Goal: Complete application form: Complete application form

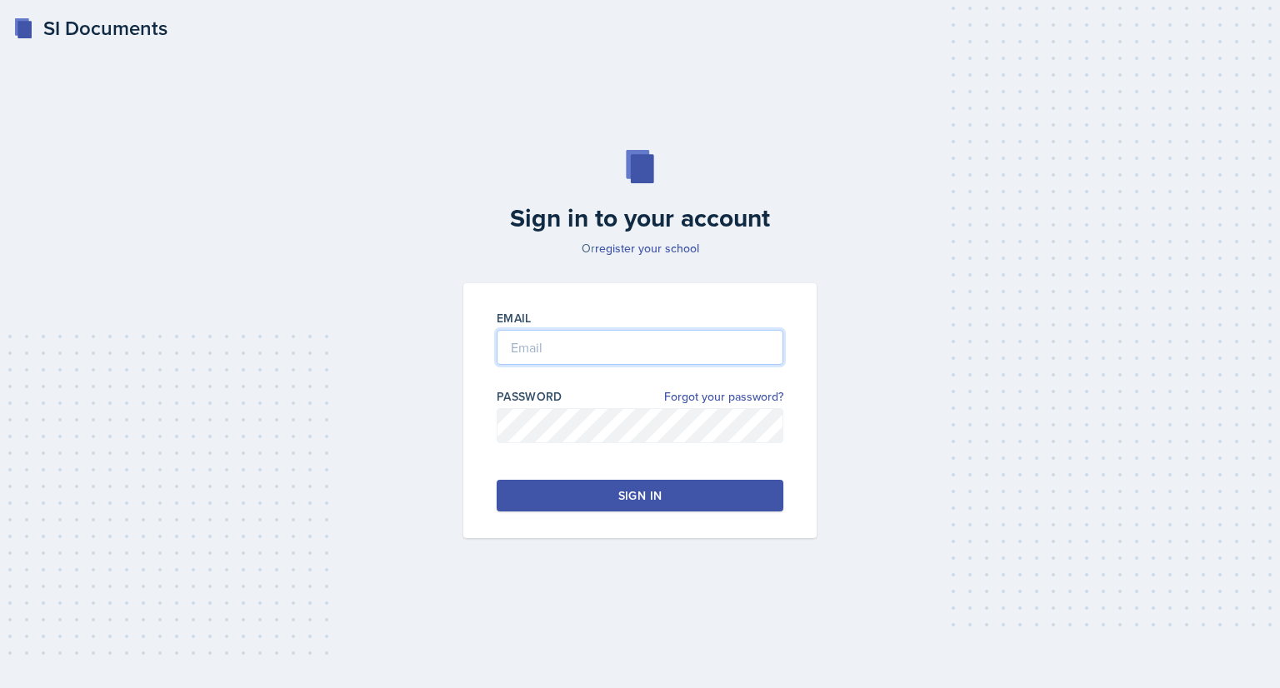
click at [602, 352] on input "email" at bounding box center [640, 347] width 287 height 35
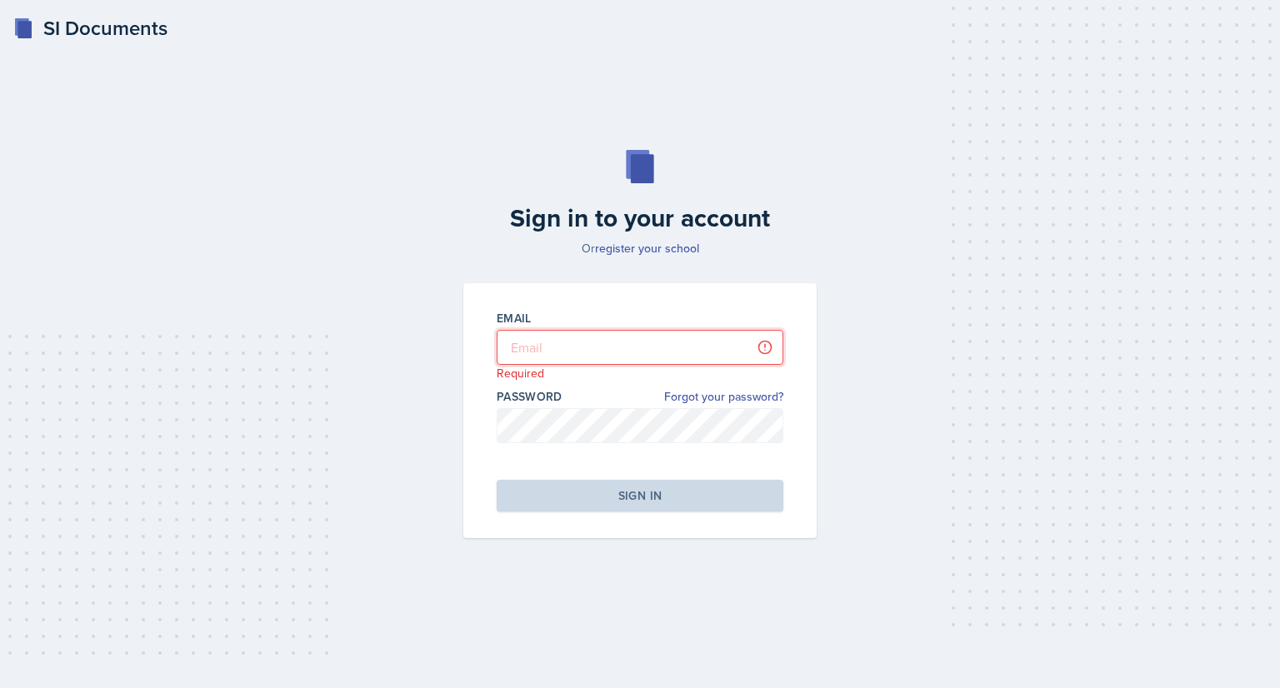
type input "[EMAIL_ADDRESS][DOMAIN_NAME]"
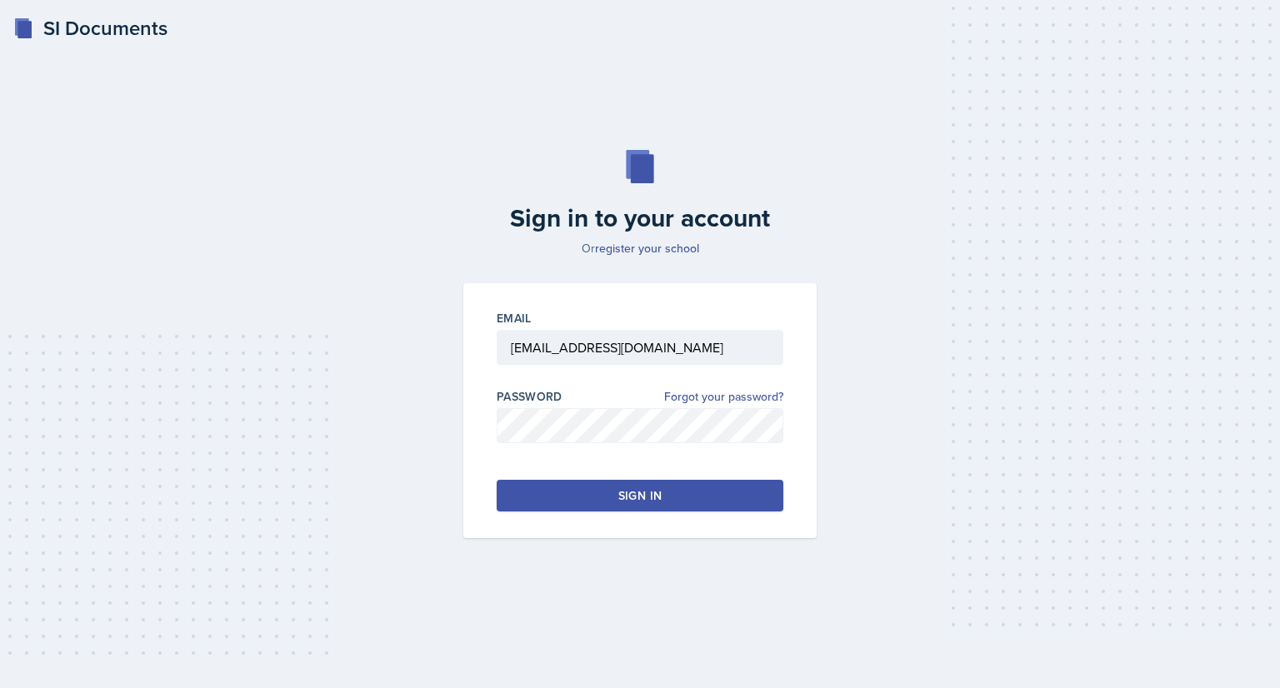
click at [651, 507] on button "Sign in" at bounding box center [640, 496] width 287 height 32
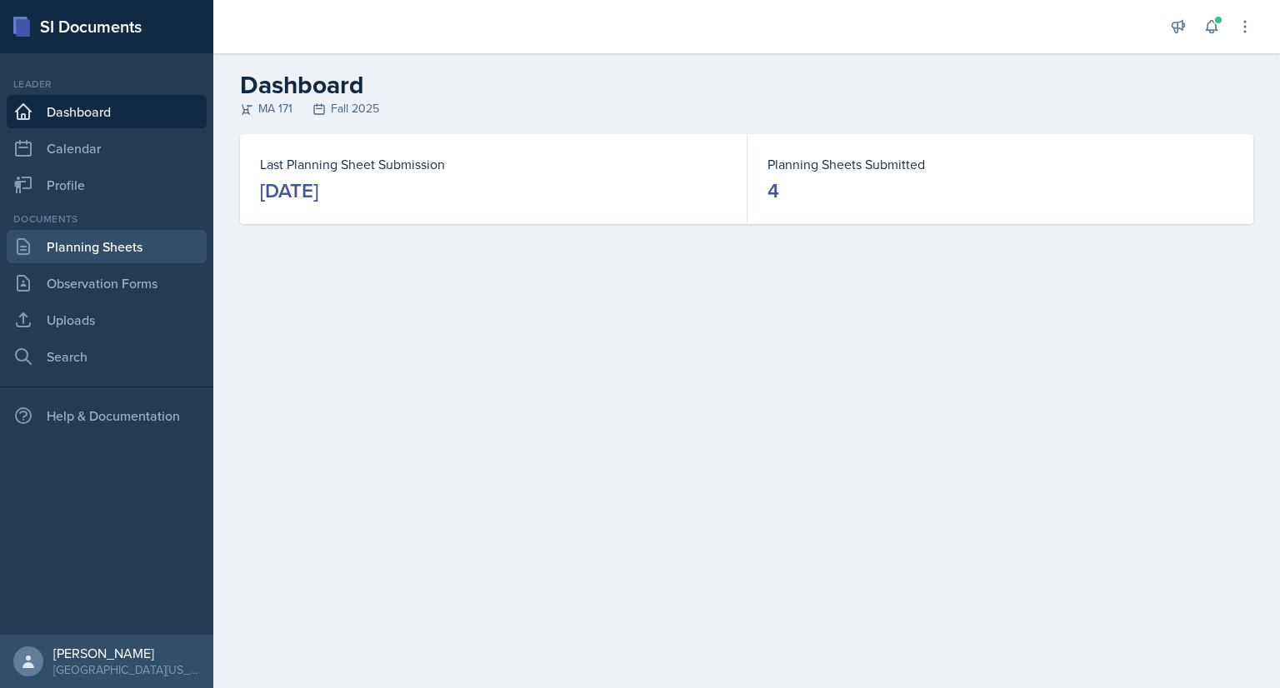
click at [164, 240] on link "Planning Sheets" at bounding box center [107, 246] width 200 height 33
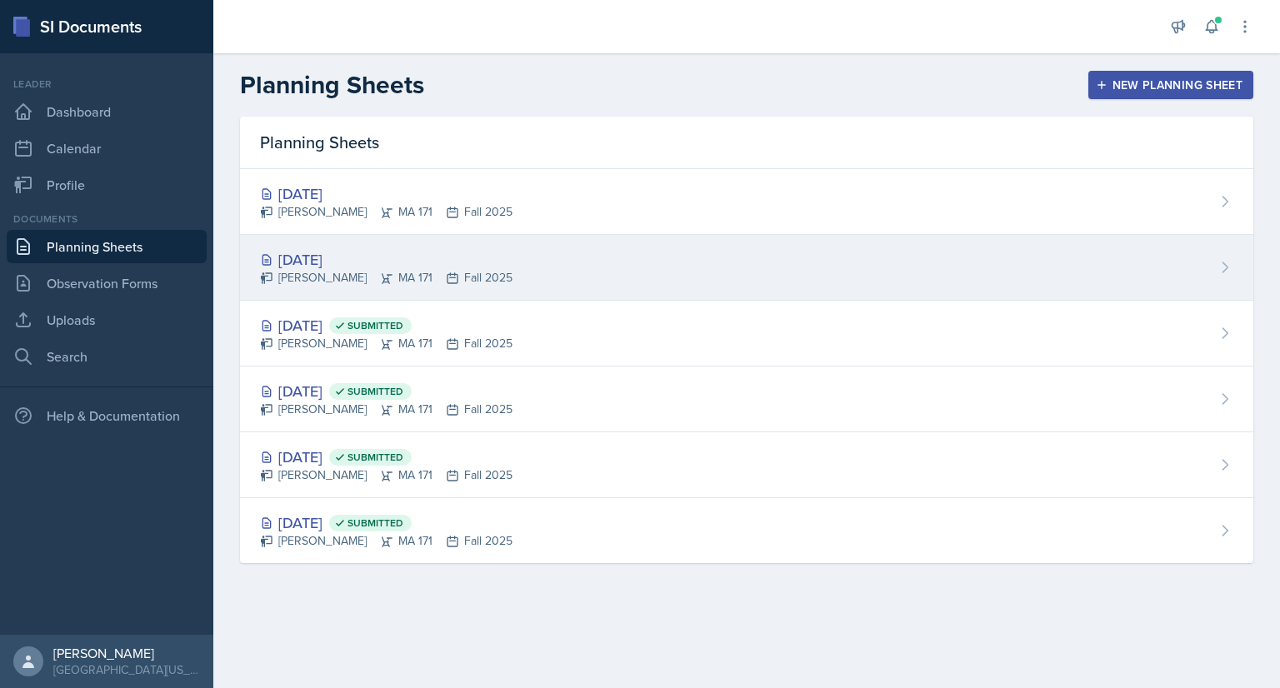
click at [493, 253] on div "[DATE] [PERSON_NAME] MA 171 Fall 2025" at bounding box center [746, 268] width 1013 height 66
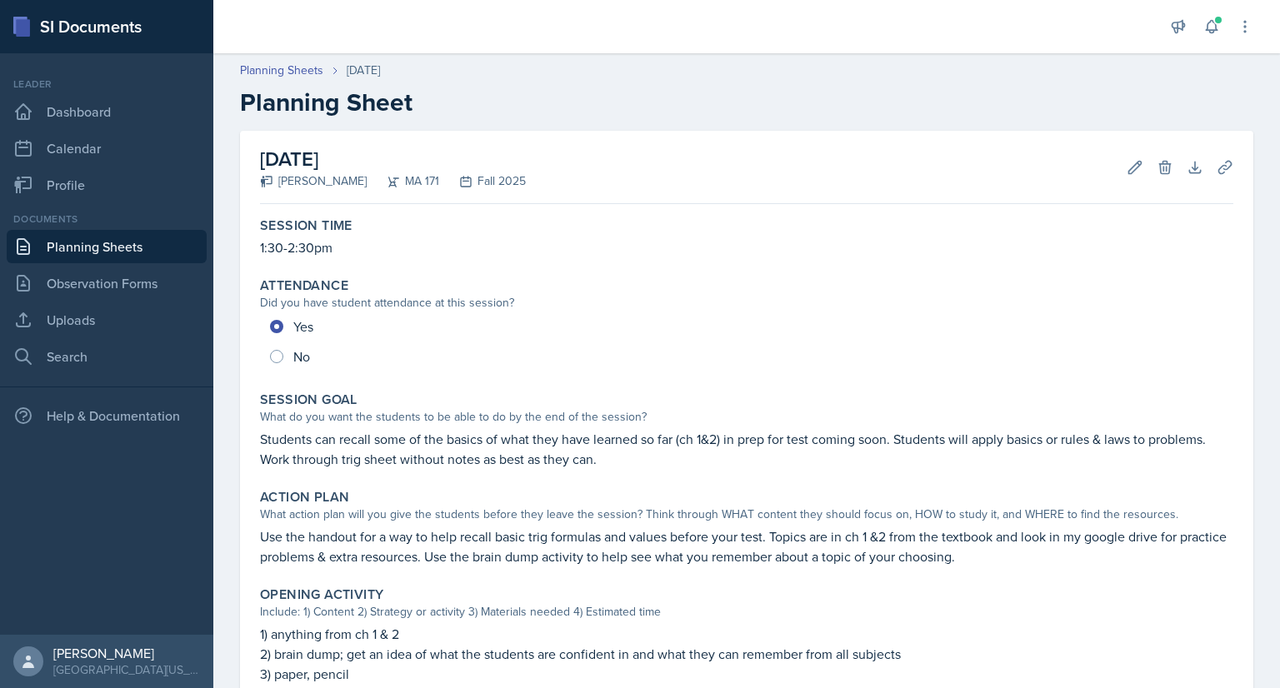
scroll to position [597, 0]
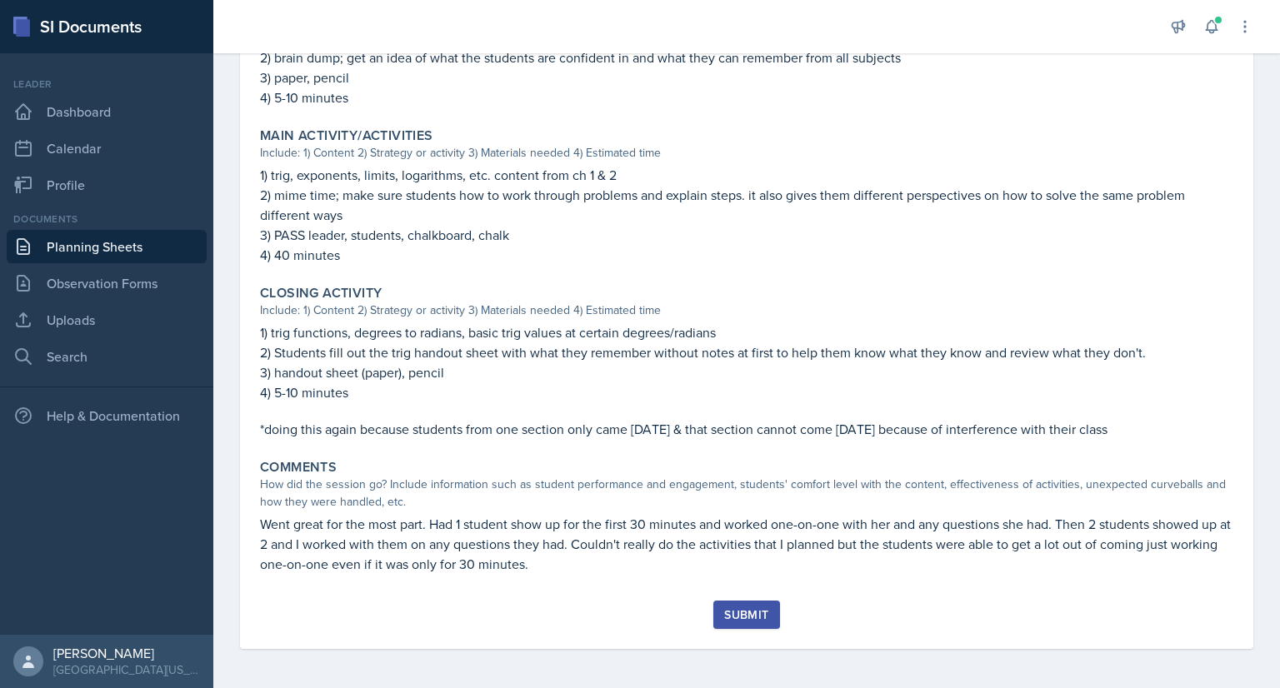
click at [738, 609] on div "Submit" at bounding box center [746, 614] width 44 height 13
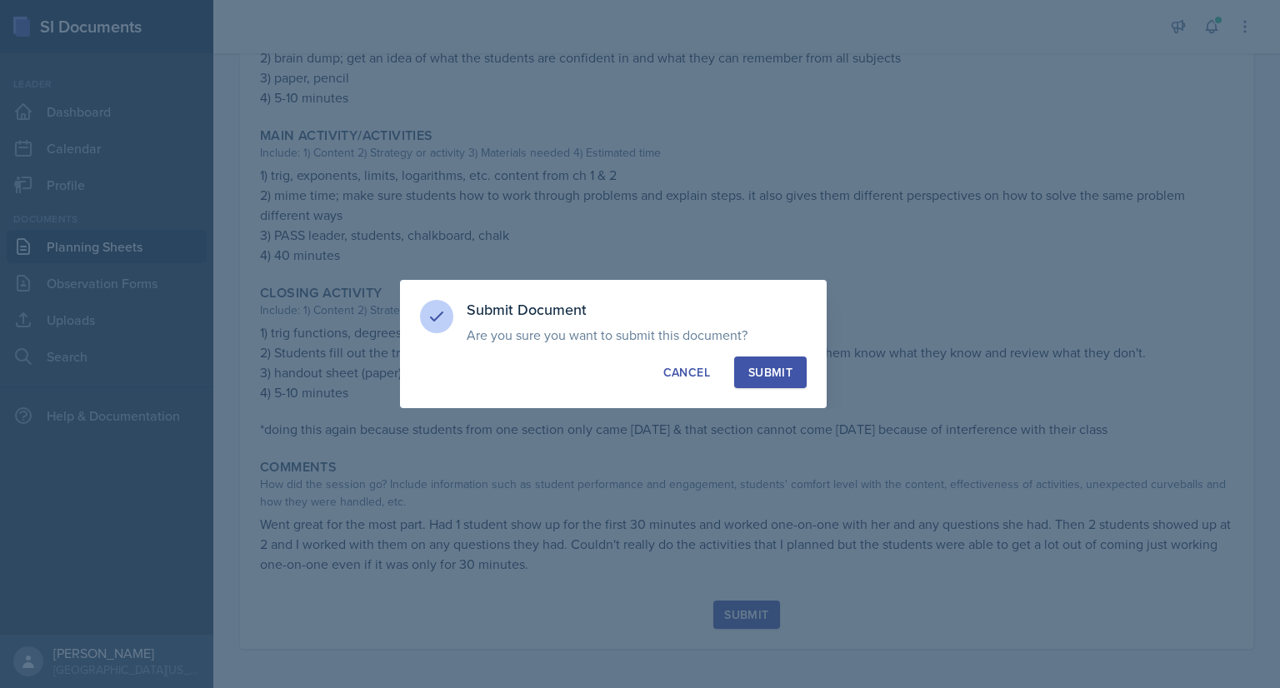
click at [785, 374] on div "Submit" at bounding box center [770, 372] width 44 height 17
radio input "true"
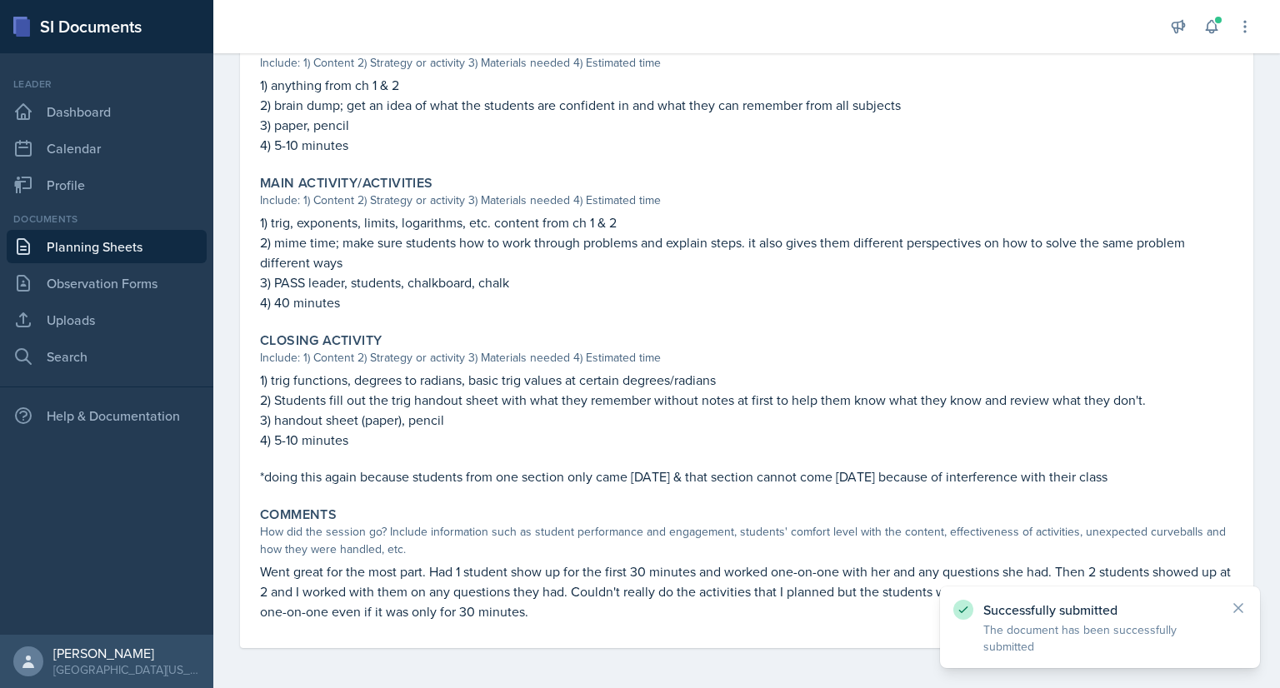
scroll to position [0, 0]
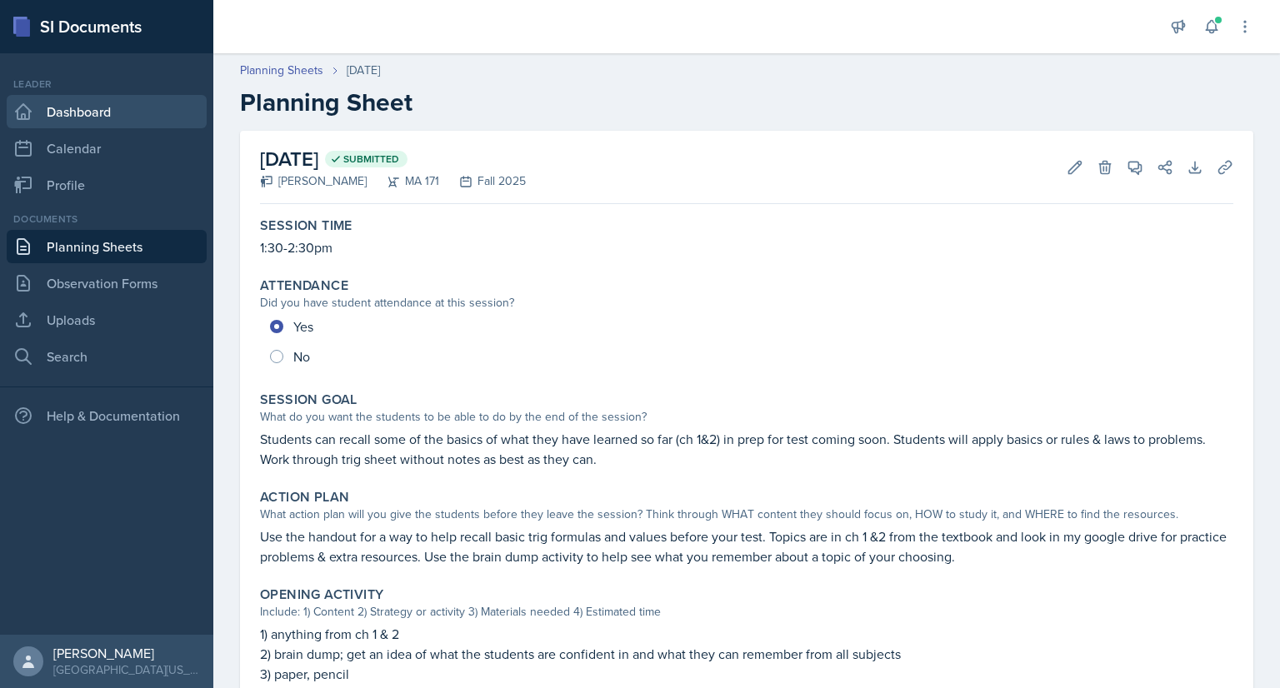
click at [124, 125] on link "Dashboard" at bounding box center [107, 111] width 200 height 33
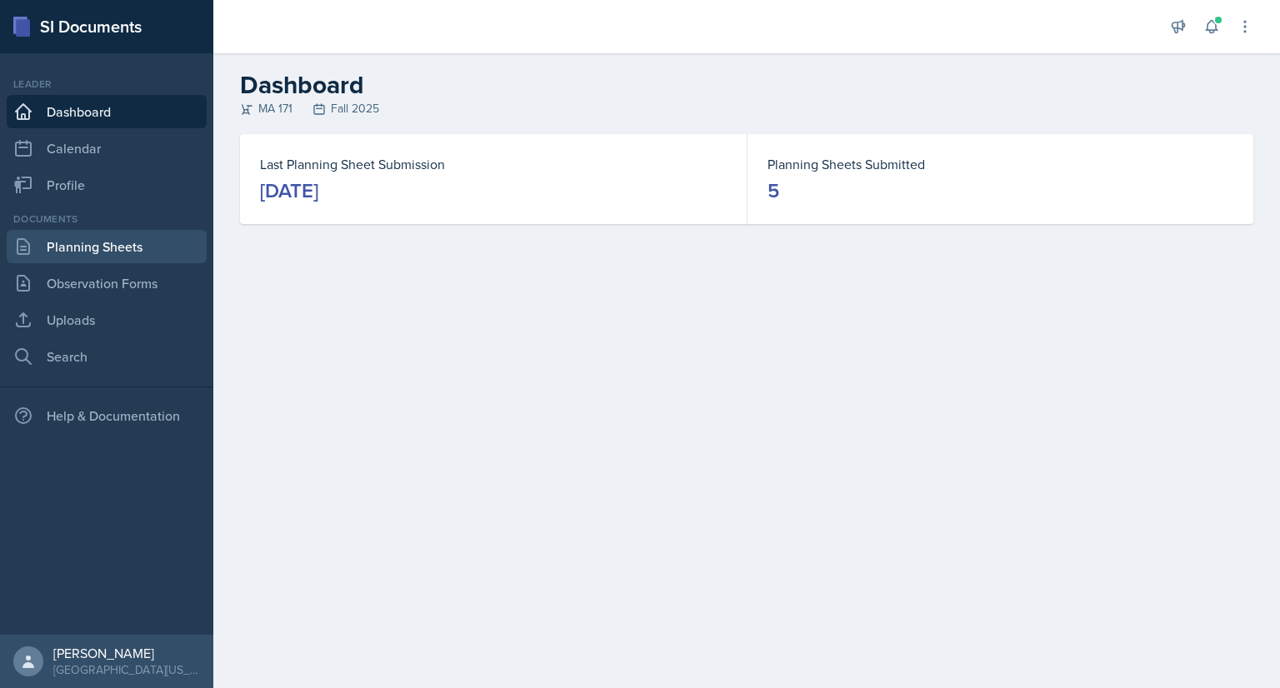
click at [129, 247] on link "Planning Sheets" at bounding box center [107, 246] width 200 height 33
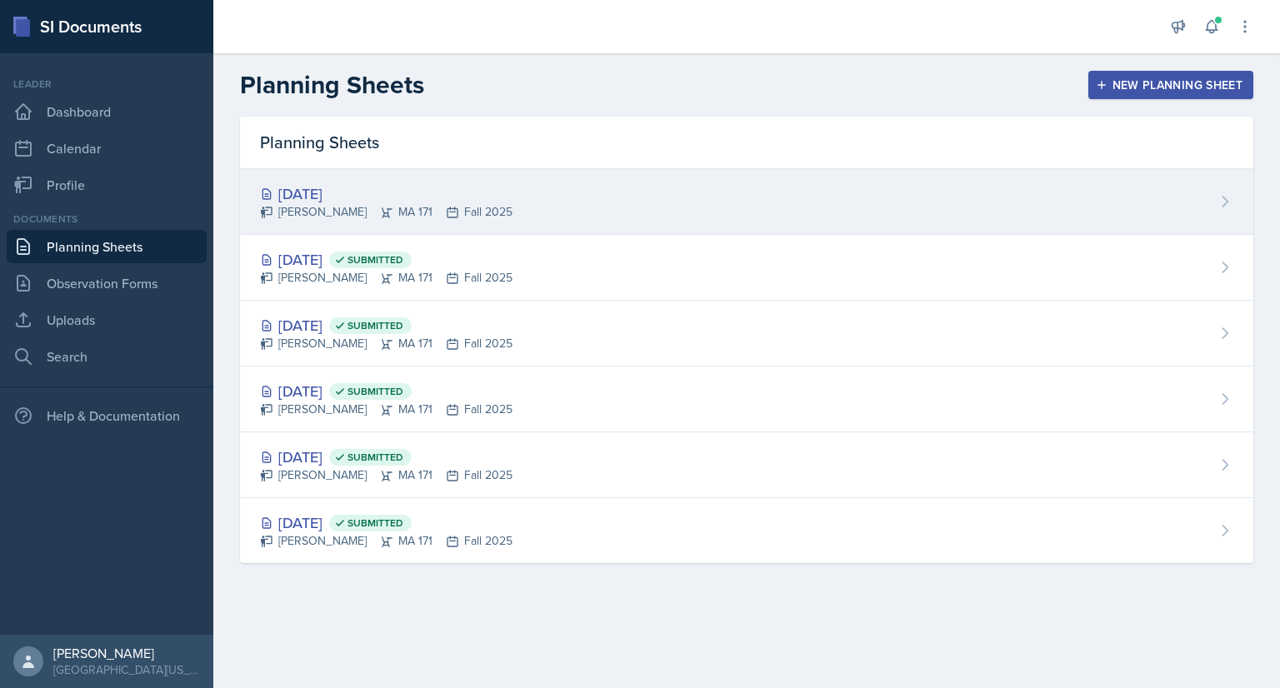
click at [460, 201] on div "[DATE]" at bounding box center [386, 194] width 253 height 23
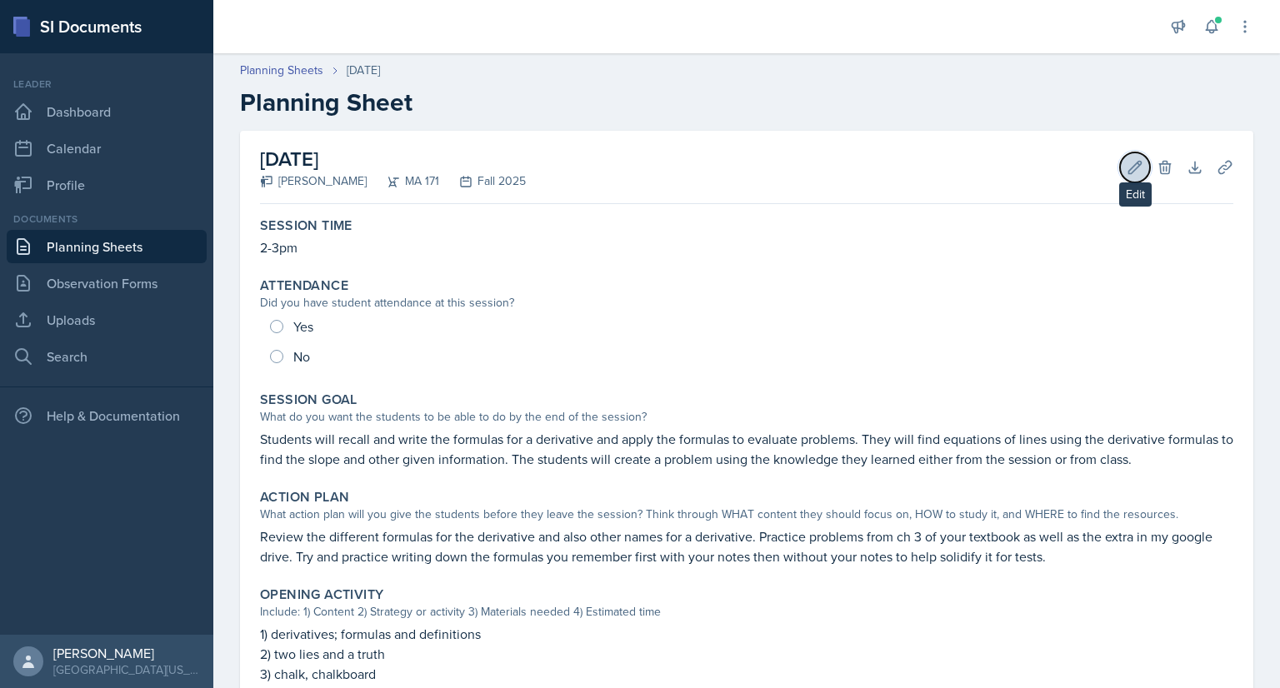
click at [1127, 164] on icon at bounding box center [1135, 167] width 17 height 17
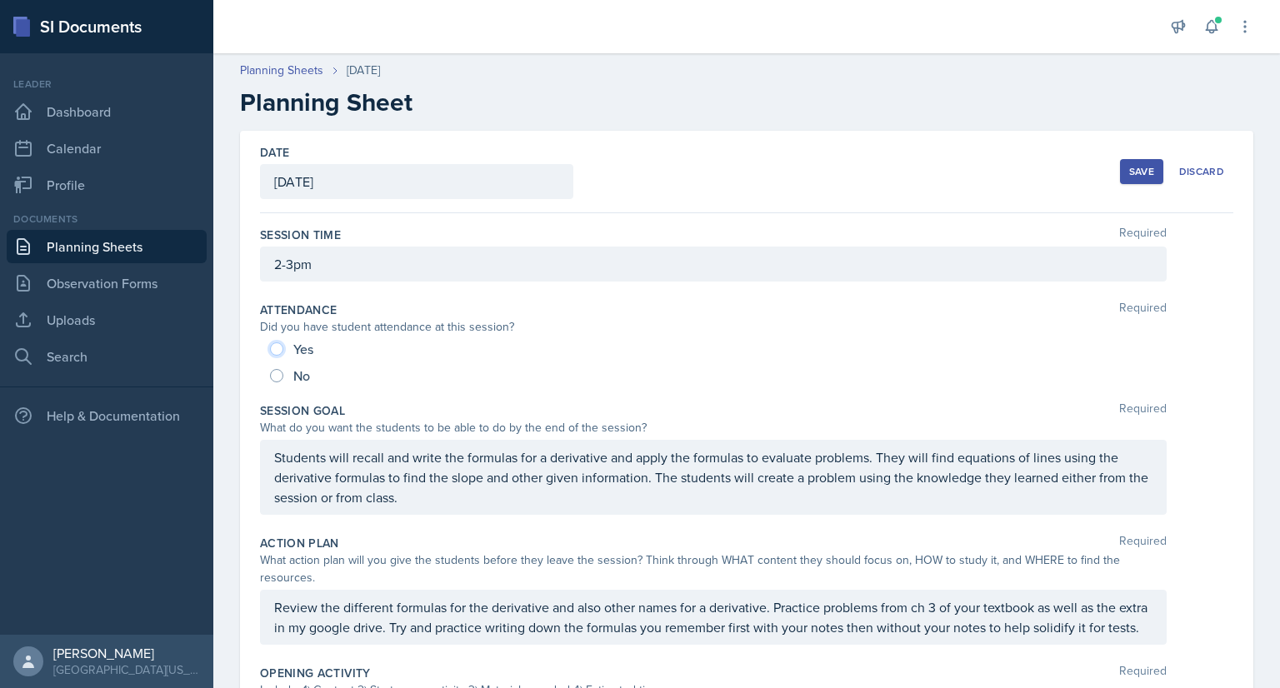
click at [280, 348] on input "Yes" at bounding box center [276, 349] width 13 height 13
radio input "true"
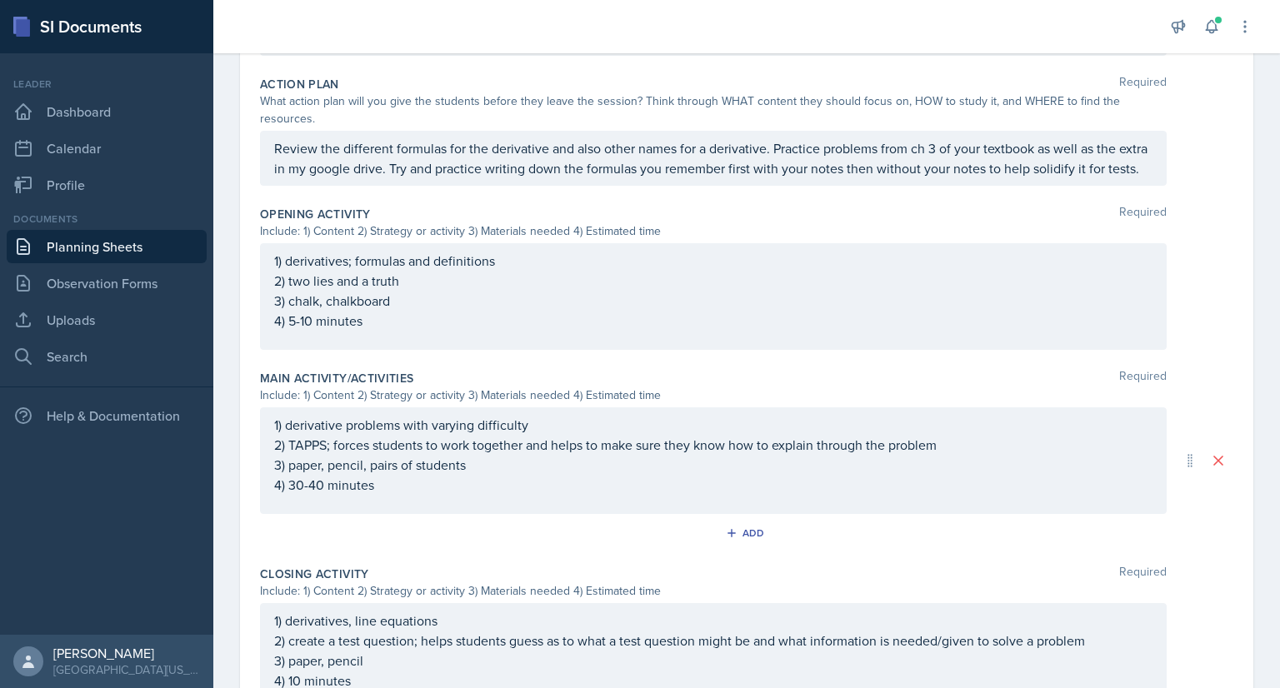
scroll to position [676, 0]
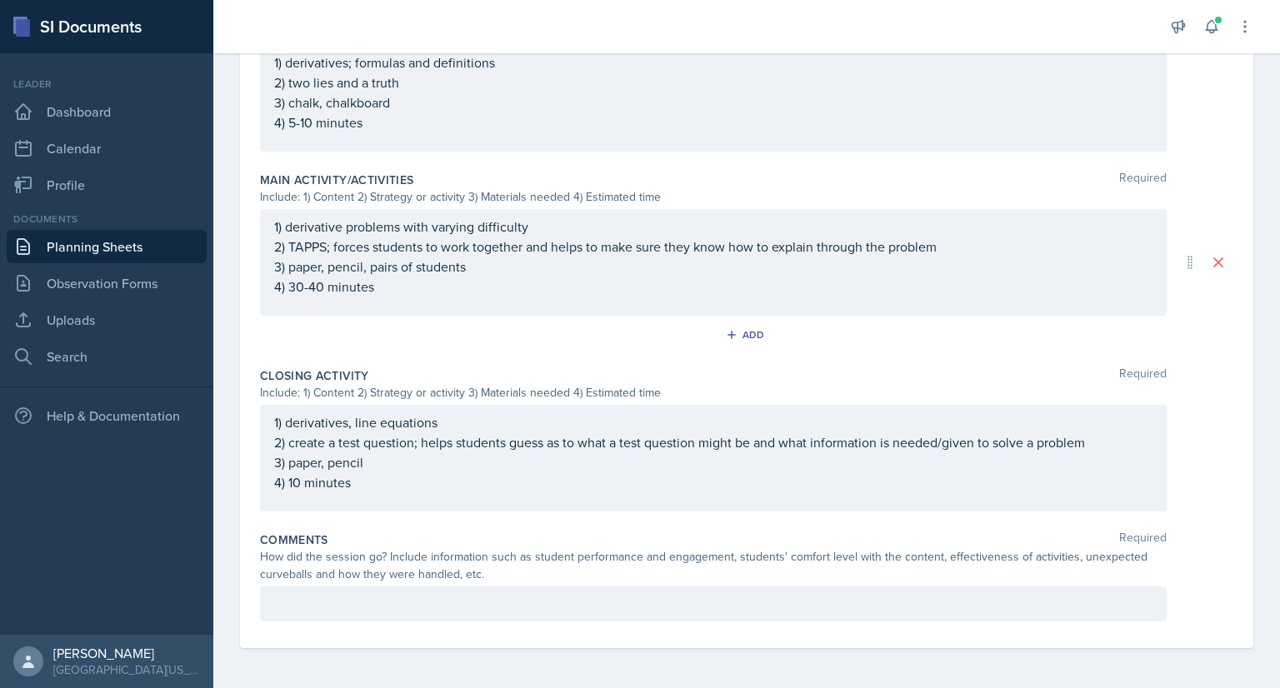
click at [368, 614] on div at bounding box center [713, 604] width 907 height 35
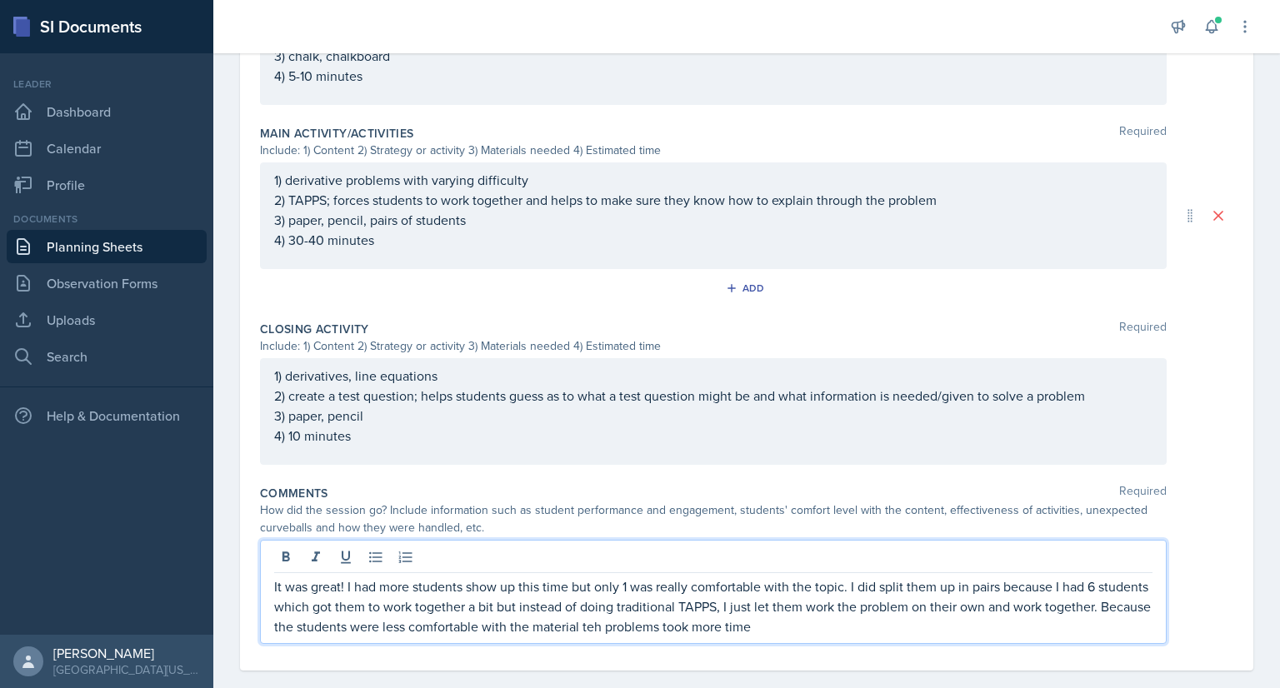
click at [710, 637] on p "It was great! I had more students show up this time but only 1 was really comfo…" at bounding box center [713, 607] width 878 height 60
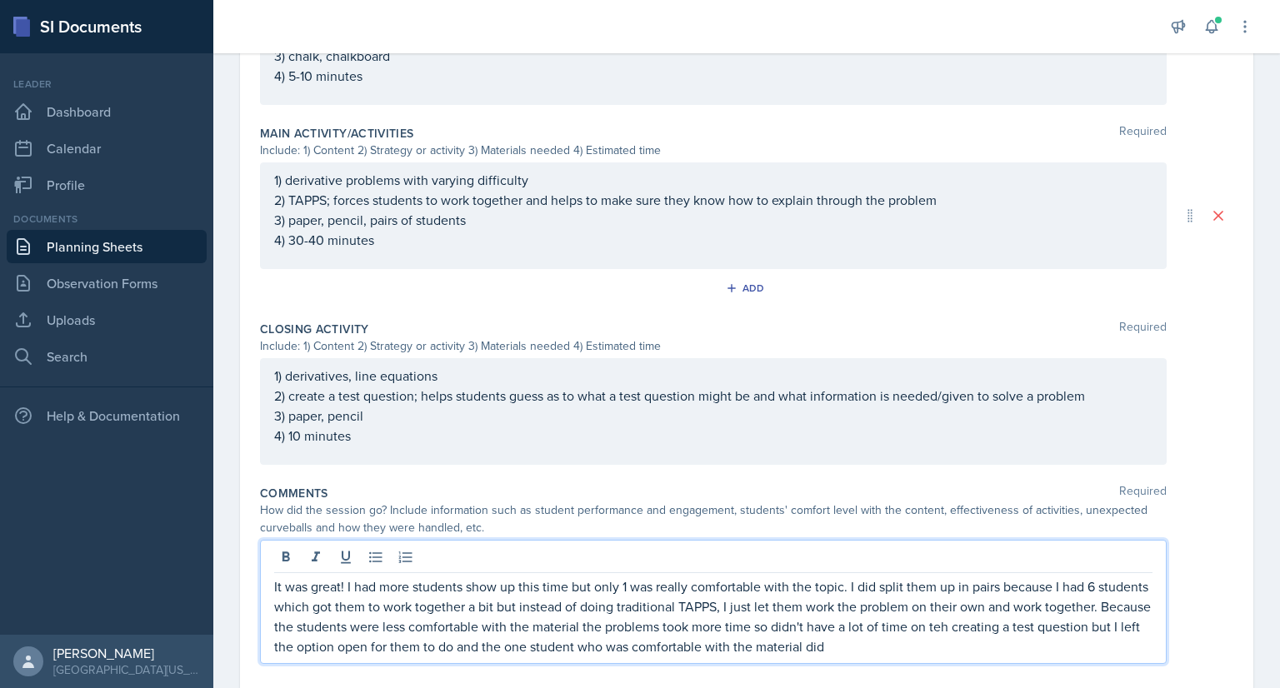
click at [1057, 644] on p "It was great! I had more students show up this time but only 1 was really comfo…" at bounding box center [713, 617] width 878 height 80
click at [1003, 657] on p "It was great! I had more students show up this time but only 1 was really comfo…" at bounding box center [713, 617] width 878 height 80
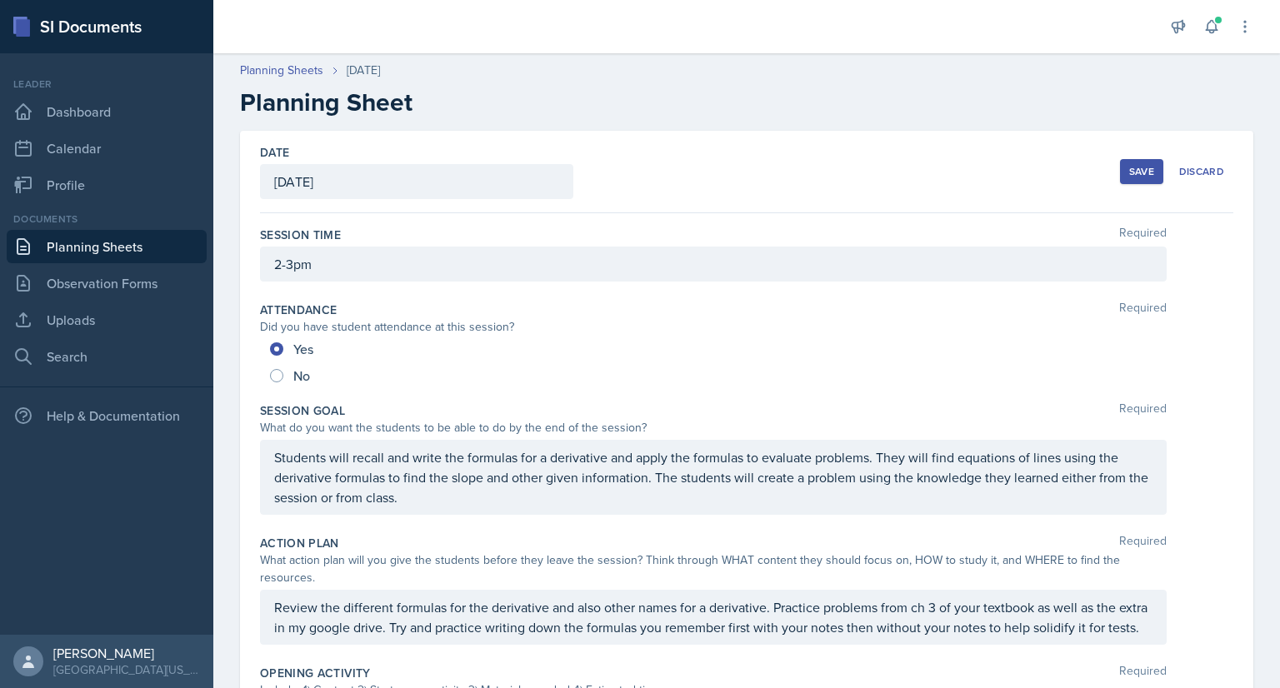
scroll to position [0, 0]
click at [1133, 161] on button "Save" at bounding box center [1141, 171] width 43 height 25
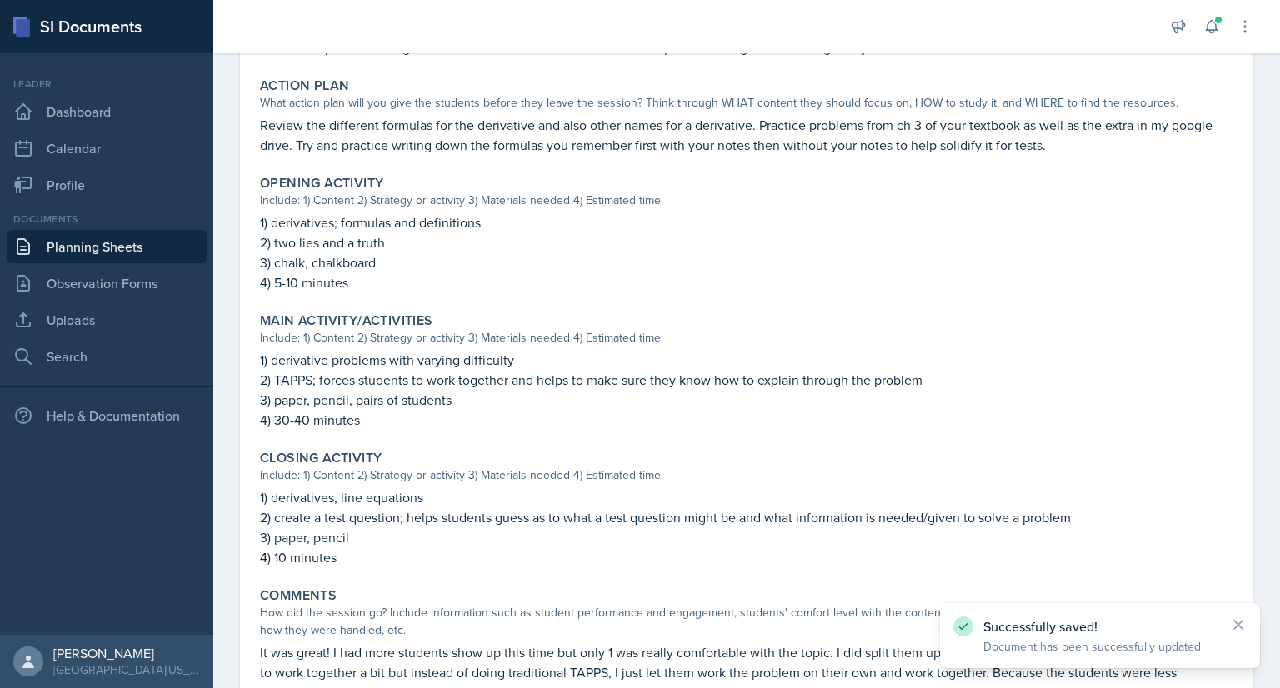
scroll to position [560, 0]
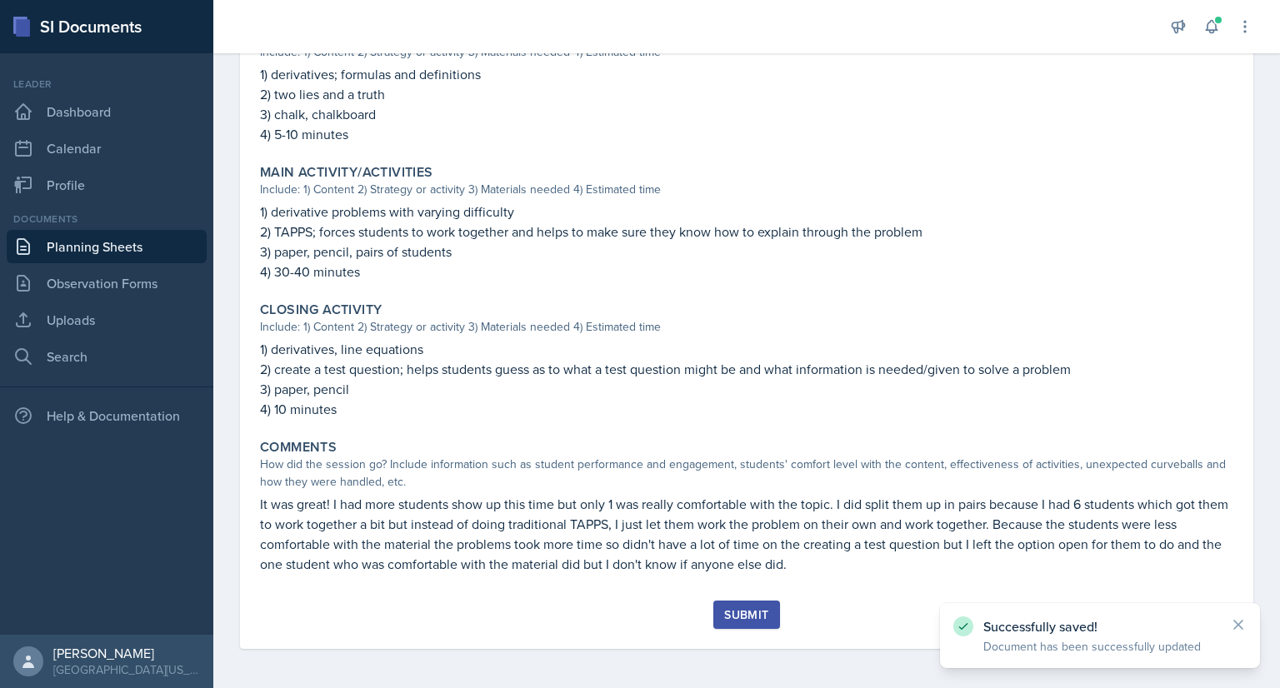
click at [737, 608] on div "Submit" at bounding box center [746, 614] width 44 height 13
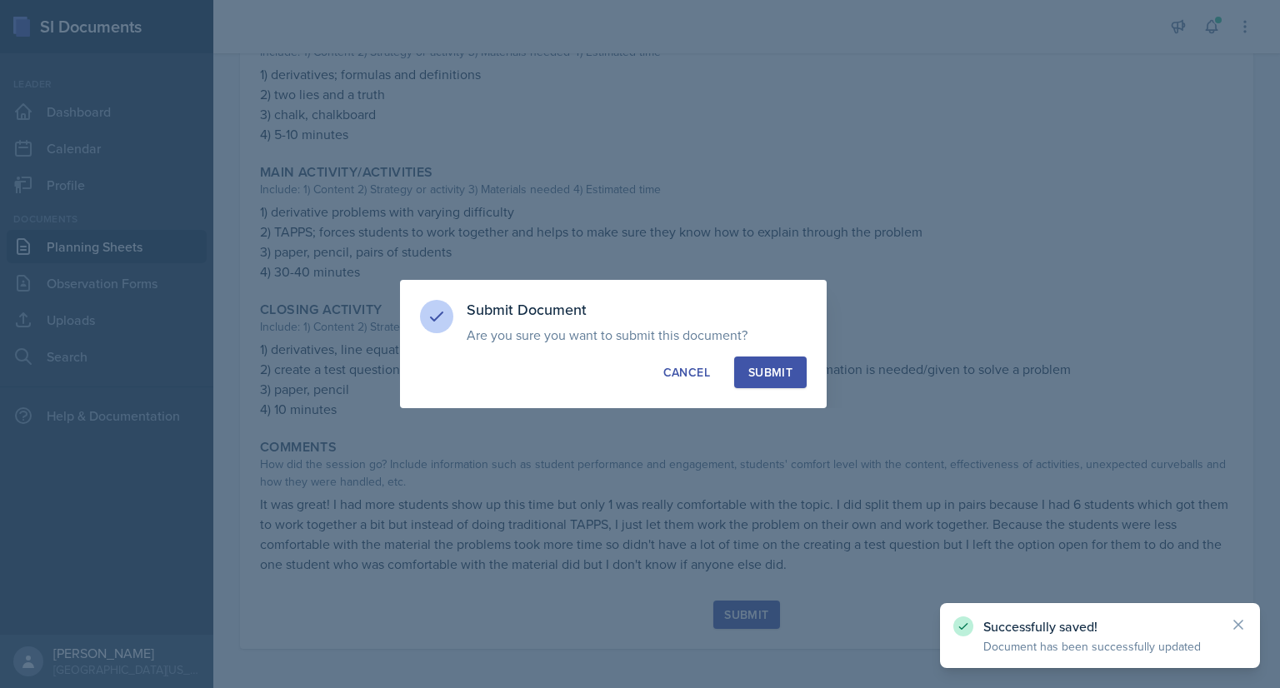
click at [751, 371] on div "Submit" at bounding box center [770, 372] width 44 height 17
radio input "true"
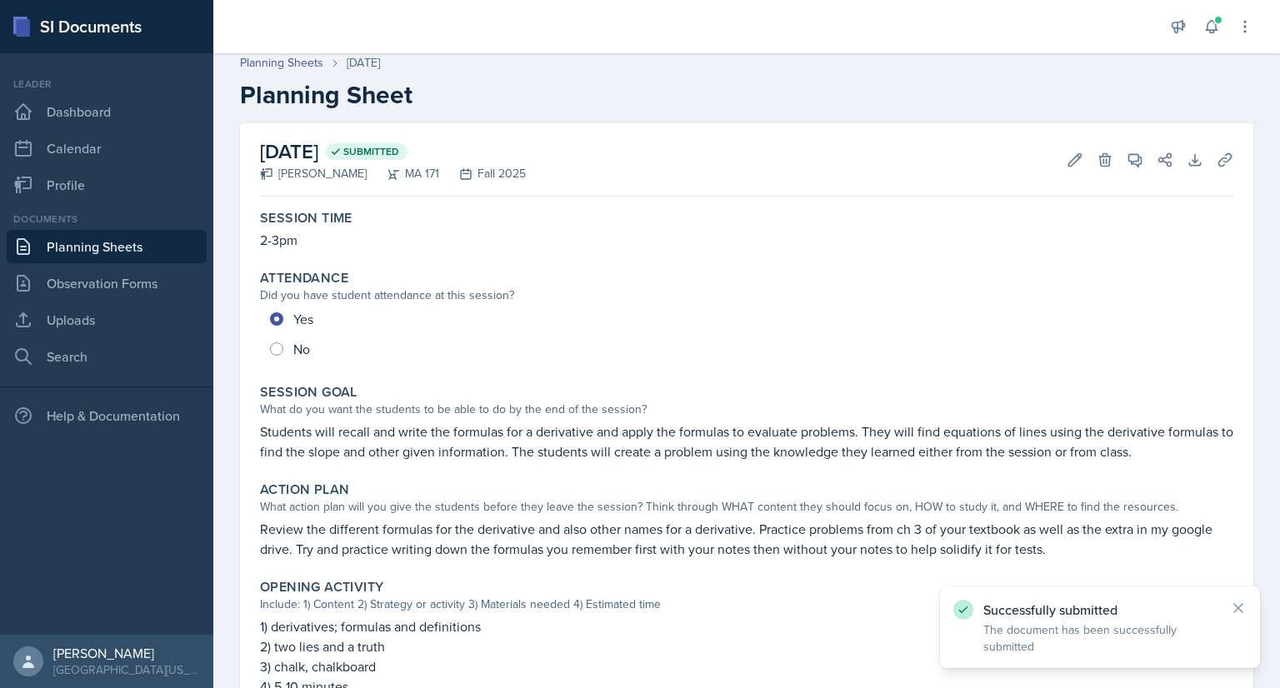
scroll to position [0, 0]
